Goal: Information Seeking & Learning: Learn about a topic

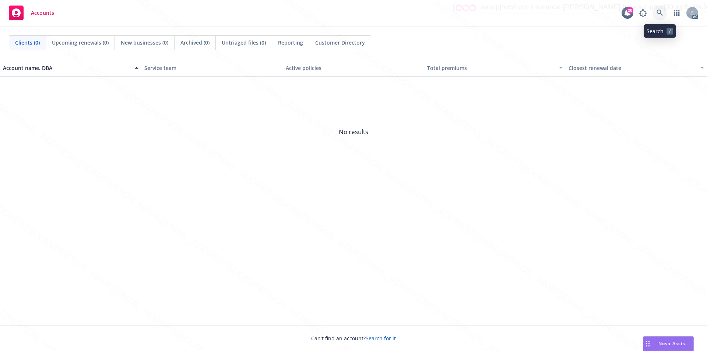
click at [661, 11] on icon at bounding box center [660, 13] width 6 height 6
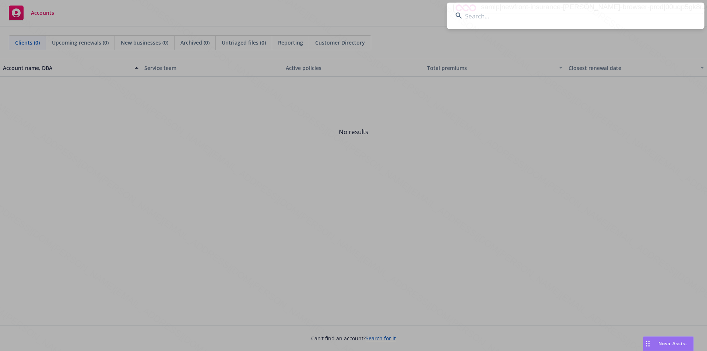
click at [477, 18] on input at bounding box center [576, 16] width 258 height 27
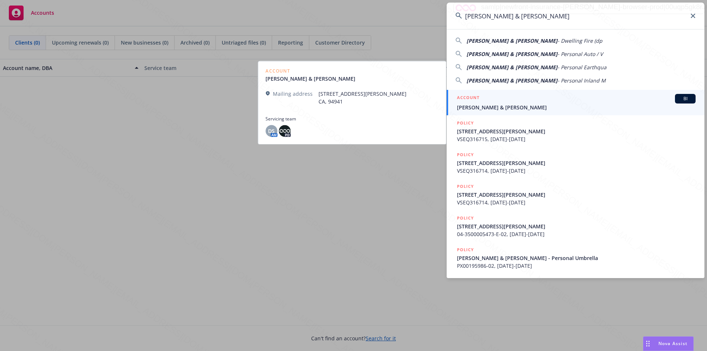
type input "[PERSON_NAME] & [PERSON_NAME]"
click at [479, 104] on span "[PERSON_NAME] & [PERSON_NAME]" at bounding box center [576, 107] width 239 height 8
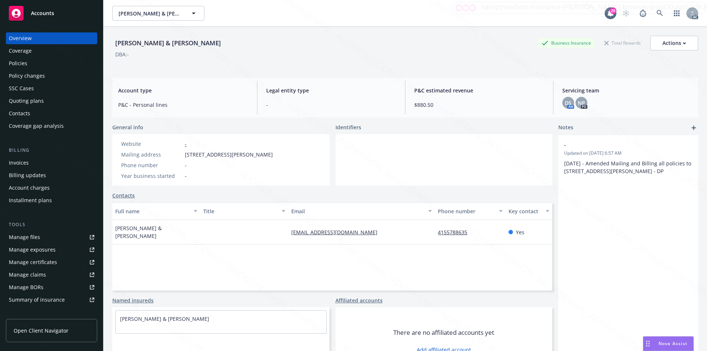
click at [19, 64] on div "Policies" at bounding box center [18, 63] width 18 height 12
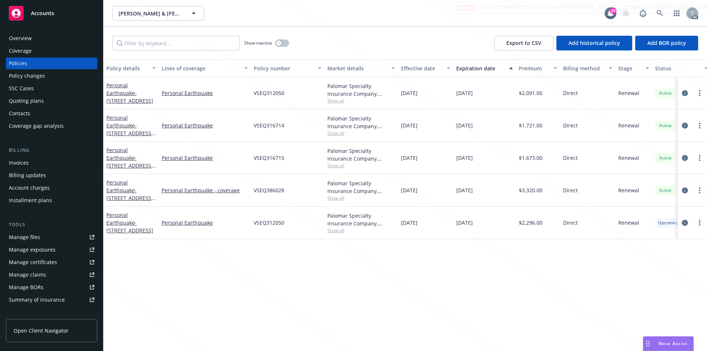
click at [685, 221] on icon "circleInformation" at bounding box center [685, 223] width 6 height 6
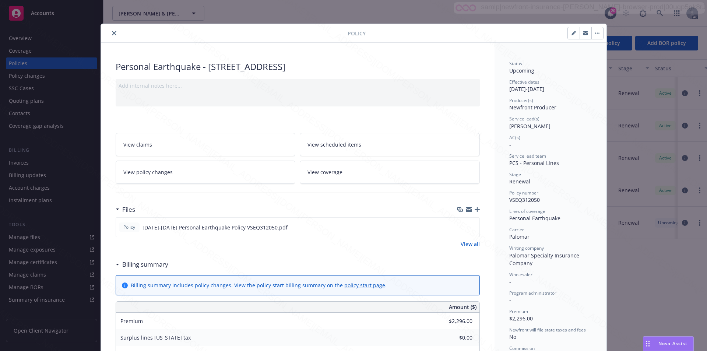
click at [362, 168] on link "View coverage" at bounding box center [390, 172] width 180 height 23
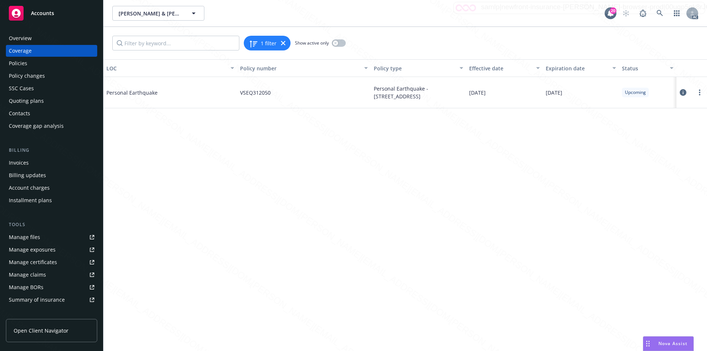
click at [682, 92] on icon at bounding box center [683, 92] width 7 height 7
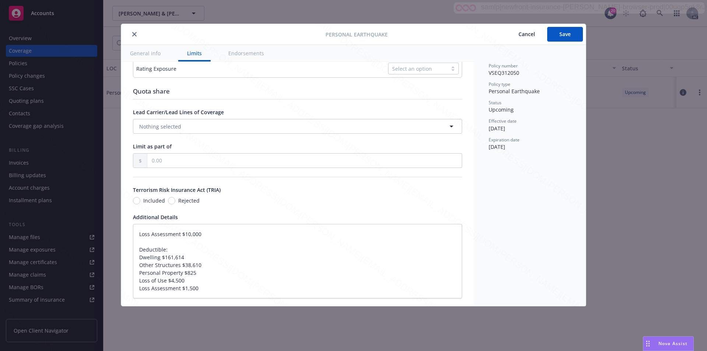
type textarea "x"
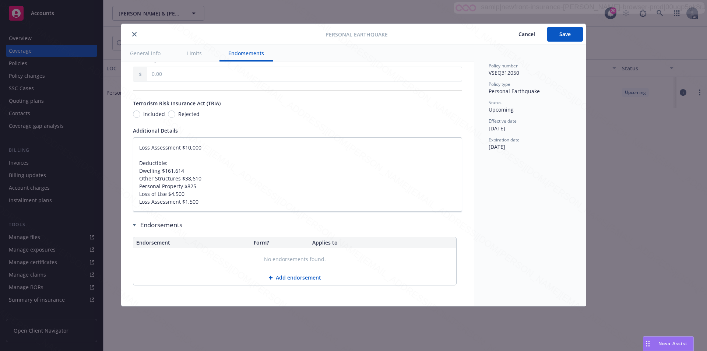
scroll to position [439, 0]
click at [41, 13] on div "Personal Earthquake Cancel Save General info Limits Endorsements Display name C…" at bounding box center [353, 175] width 707 height 351
click at [137, 35] on button "close" at bounding box center [134, 34] width 9 height 9
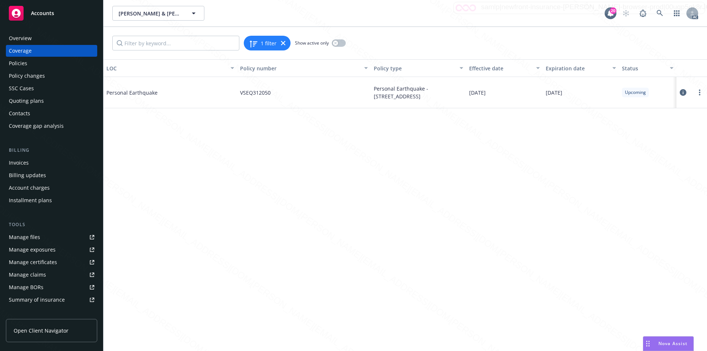
click at [44, 15] on span "Accounts" at bounding box center [42, 13] width 23 height 6
